Goal: Find contact information: Find contact information

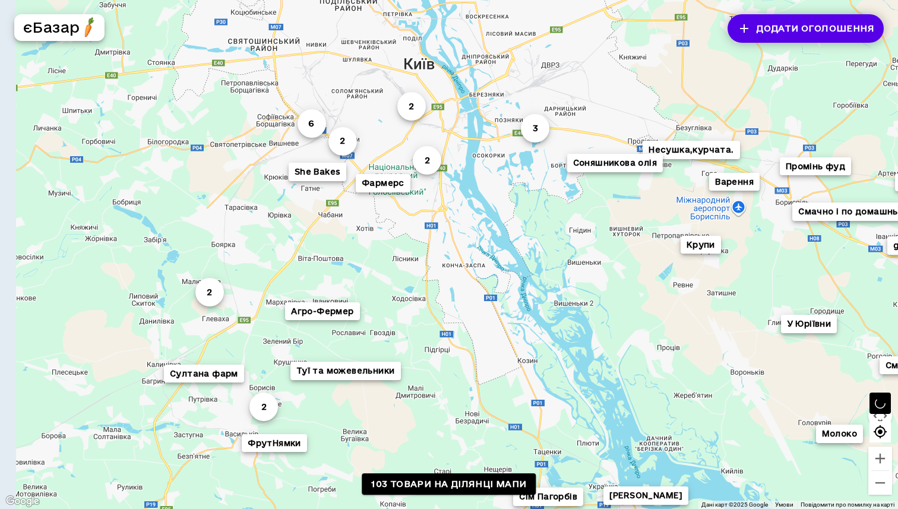
drag, startPoint x: 273, startPoint y: 149, endPoint x: 432, endPoint y: 235, distance: 181.0
click at [432, 235] on div "2 Смачно і по домашньо... 2 [PERSON_NAME] сок нектар 6 3 Сім Пагорбів Промінь ф…" at bounding box center [449, 254] width 898 height 509
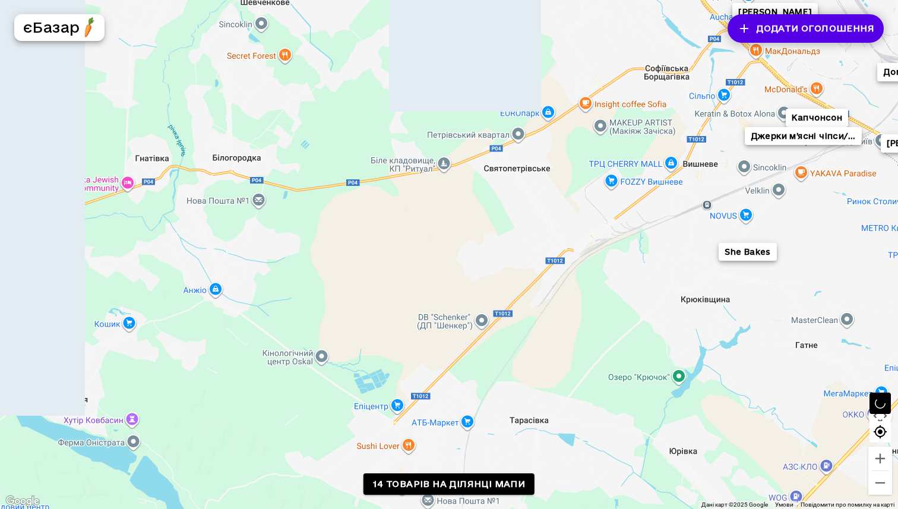
drag, startPoint x: 228, startPoint y: 149, endPoint x: 696, endPoint y: 144, distance: 467.6
click at [696, 144] on div "La.pianka_studio Пасічник Костянтин Є-черешня Капчонсон Домашнє Господарство Фа…" at bounding box center [449, 254] width 898 height 509
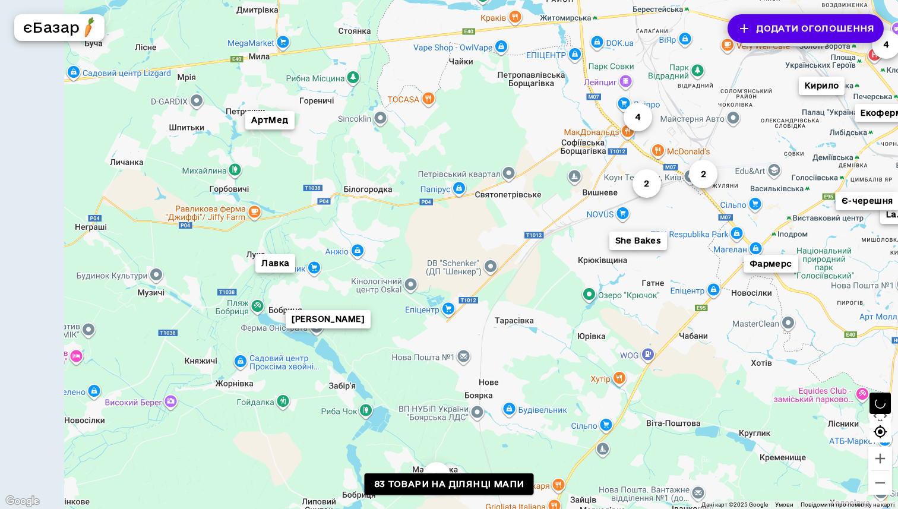
drag, startPoint x: 305, startPoint y: 267, endPoint x: 415, endPoint y: 257, distance: 111.0
click at [415, 257] on div "4 La.pianka_studio Лавка 4 [PERSON_NAME] [PERSON_NAME] «Іванкова» Є-черешня 2 2…" at bounding box center [449, 254] width 898 height 509
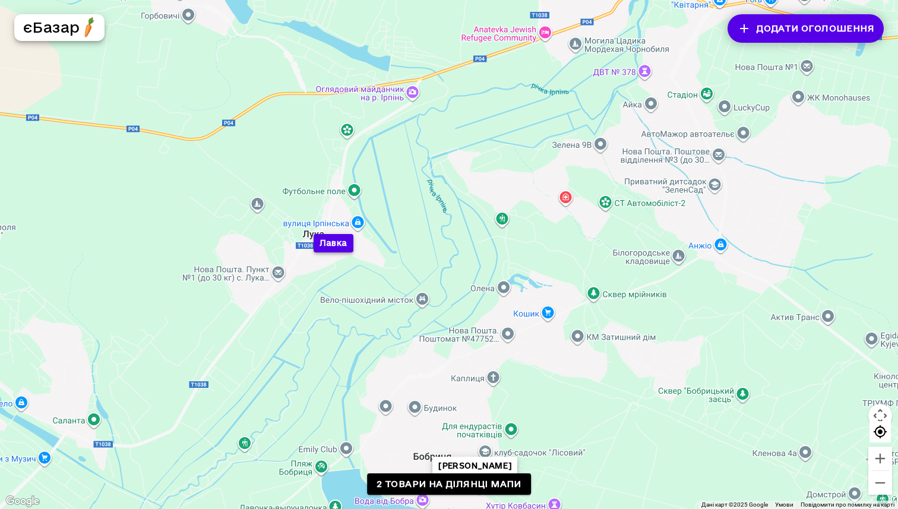
click at [337, 245] on button "Лавка" at bounding box center [334, 242] width 40 height 18
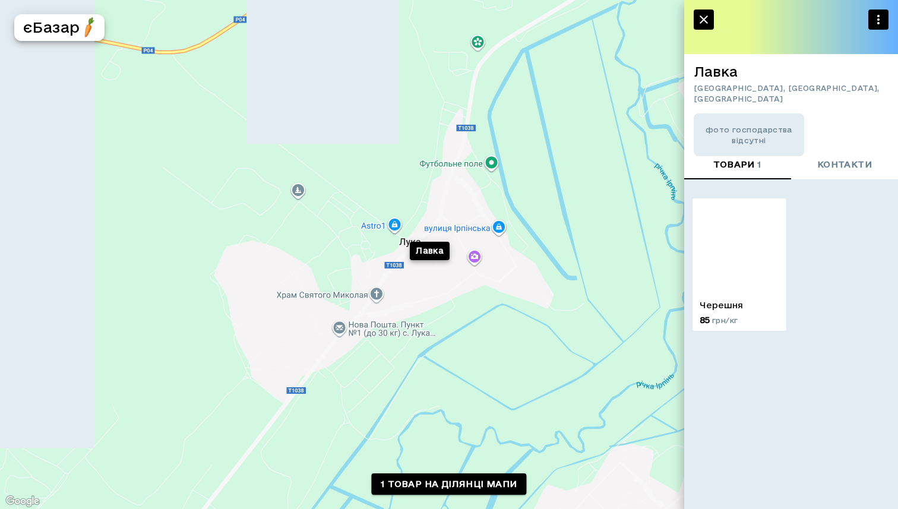
click at [838, 169] on span "контакти" at bounding box center [845, 164] width 55 height 15
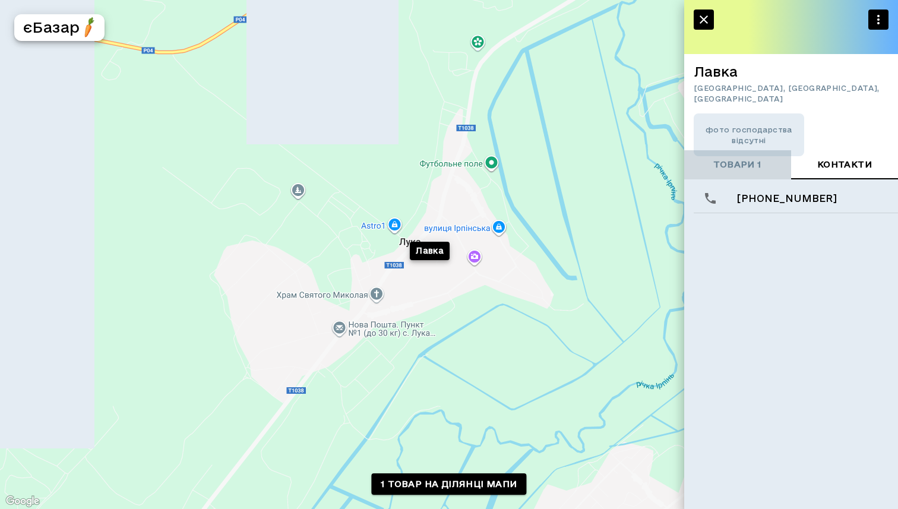
click at [730, 166] on span "товари 1" at bounding box center [738, 164] width 48 height 15
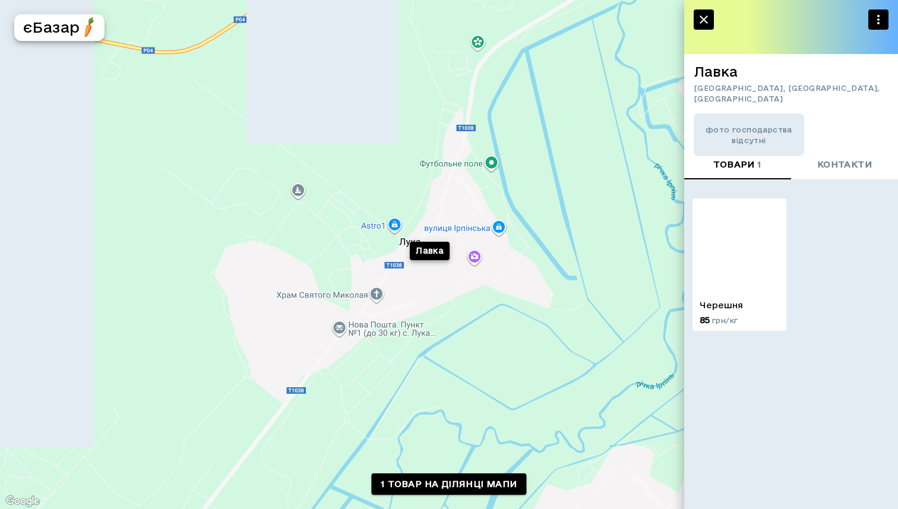
click at [750, 124] on span "фото господарства відсутні" at bounding box center [749, 134] width 111 height 21
click at [743, 275] on img at bounding box center [740, 245] width 94 height 94
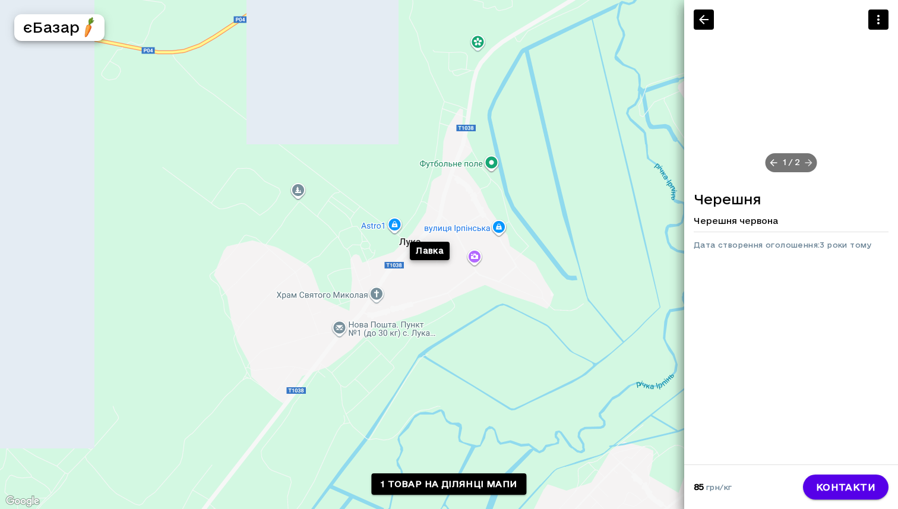
click at [810, 159] on icon at bounding box center [809, 162] width 11 height 11
click at [773, 162] on icon at bounding box center [773, 162] width 11 height 11
click at [812, 163] on icon at bounding box center [809, 162] width 11 height 11
click at [775, 163] on span "2 / 2" at bounding box center [791, 163] width 33 height 12
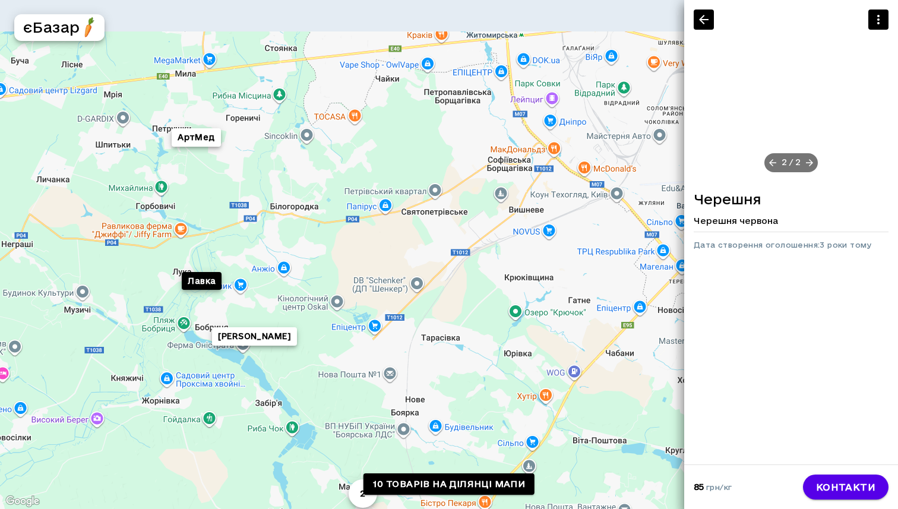
drag, startPoint x: 617, startPoint y: 209, endPoint x: 246, endPoint y: 296, distance: 380.9
click at [246, 296] on div "Лавка [PERSON_NAME] 2 Містерія Смаку АртМед Агро-Фермер" at bounding box center [449, 254] width 898 height 509
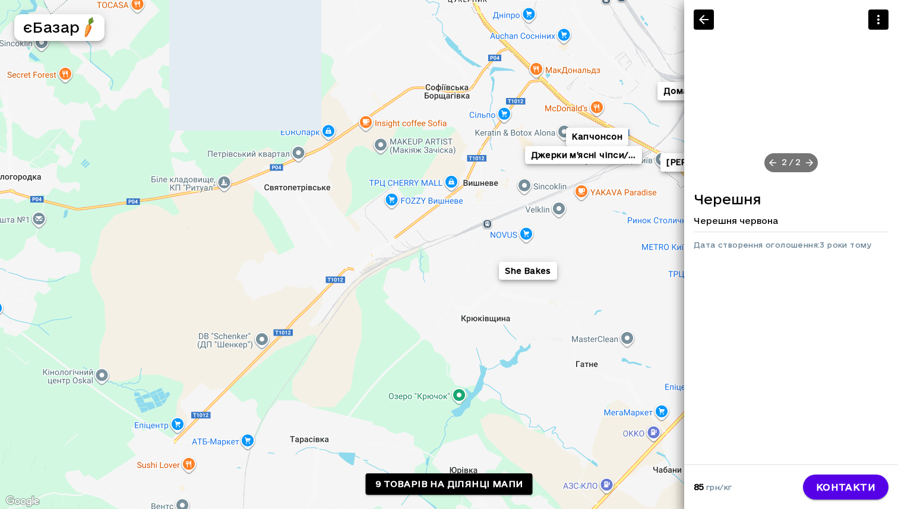
drag, startPoint x: 542, startPoint y: 217, endPoint x: 58, endPoint y: 315, distance: 494.2
click at [58, 315] on div "Лавка Капчонсон Домашнє Господарство [PERSON_NAME] Фермер Индейкин Джерки м’ясн…" at bounding box center [449, 254] width 898 height 509
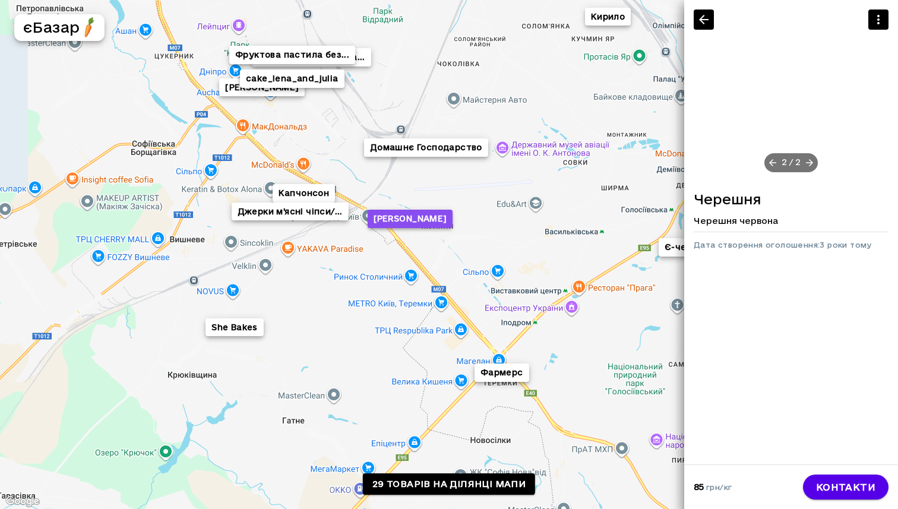
click at [417, 225] on button "[PERSON_NAME]" at bounding box center [410, 219] width 85 height 18
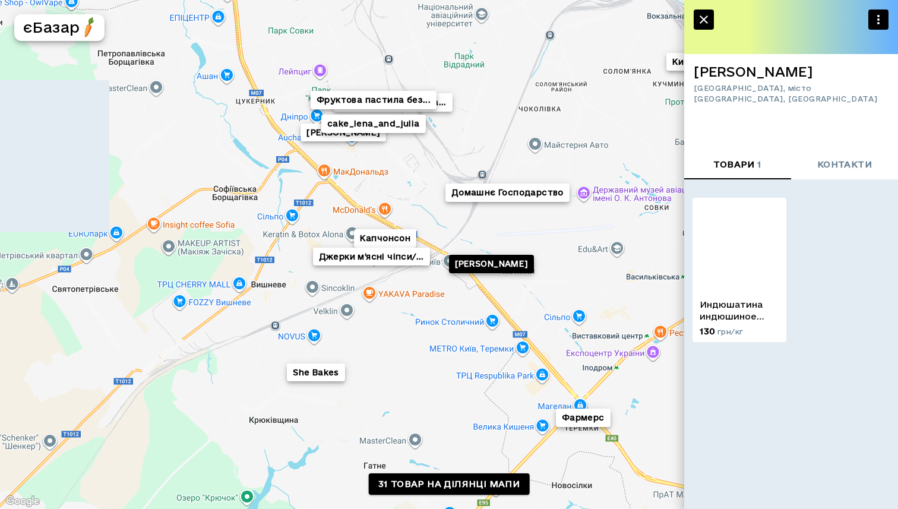
click at [747, 272] on img at bounding box center [740, 245] width 94 height 94
